Goal: Complete application form

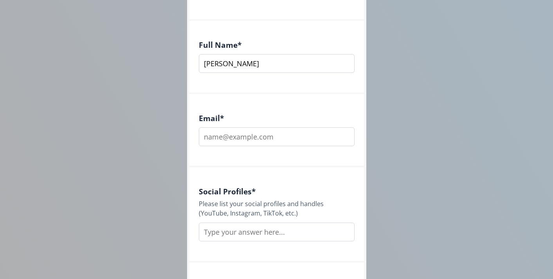
scroll to position [164, 0]
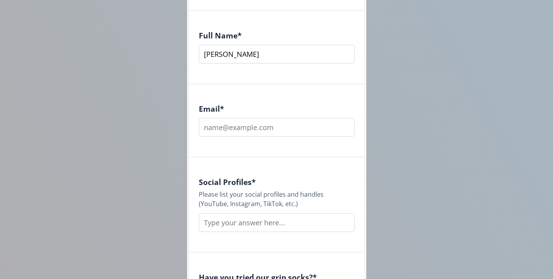
type input "[PERSON_NAME]"
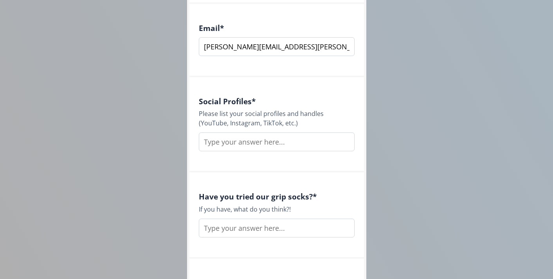
scroll to position [245, 0]
type input "[PERSON_NAME][EMAIL_ADDRESS][PERSON_NAME][DOMAIN_NAME]"
click at [268, 142] on input "text" at bounding box center [277, 141] width 156 height 19
click at [204, 140] on input "@phoebeparkepilates" at bounding box center [277, 141] width 156 height 19
click at [299, 145] on input "IG: @phoebeparkepilates" at bounding box center [277, 141] width 156 height 19
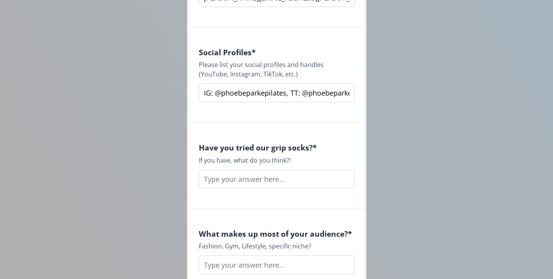
scroll to position [306, 0]
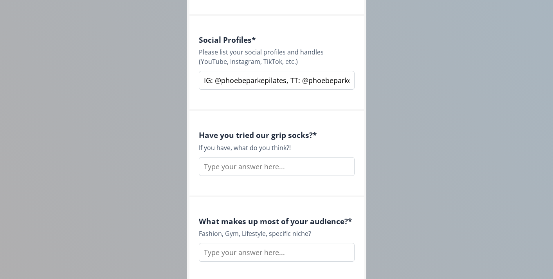
type input "IG: @phoebeparkepilates, TT: @phoebeparke"
click at [295, 170] on input "text" at bounding box center [277, 166] width 156 height 19
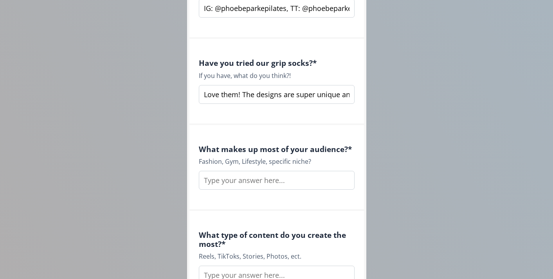
scroll to position [382, 0]
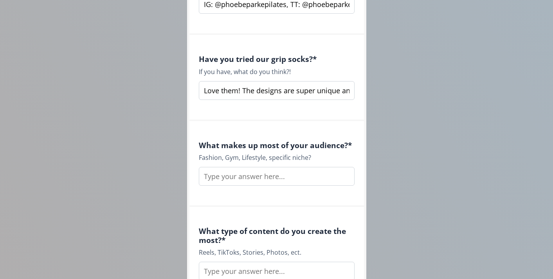
type input "Love them! The designs are super unique and different to the usual Pilates bran…"
click at [296, 181] on input "text" at bounding box center [277, 176] width 156 height 19
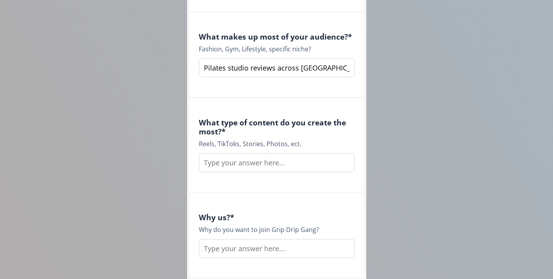
scroll to position [491, 0]
type input "Pilates studio reviews across [GEOGRAPHIC_DATA]"
click at [283, 168] on input "text" at bounding box center [277, 162] width 156 height 19
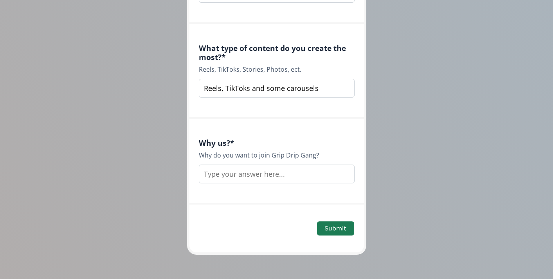
scroll to position [566, 0]
type input "Reels, TikToks and some carousels"
click at [267, 172] on input "text" at bounding box center [277, 173] width 156 height 19
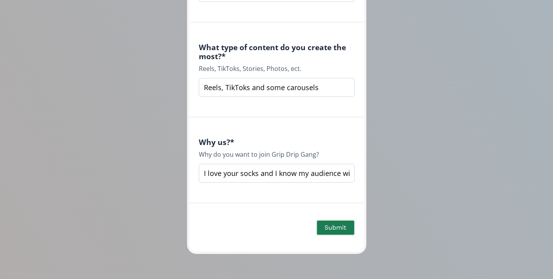
type input "I love your socks and I know my audience will too! I have an engaged audience o…"
click at [342, 226] on button "Submit" at bounding box center [335, 227] width 39 height 17
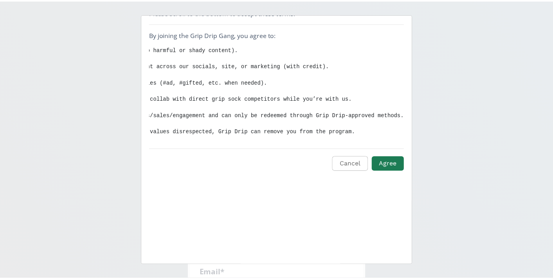
scroll to position [0, 241]
click at [395, 167] on button "Agree" at bounding box center [392, 163] width 35 height 17
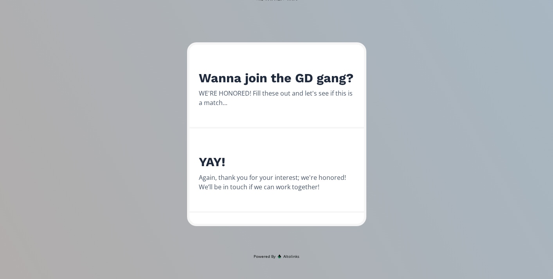
scroll to position [46, 0]
